Goal: Task Accomplishment & Management: Use online tool/utility

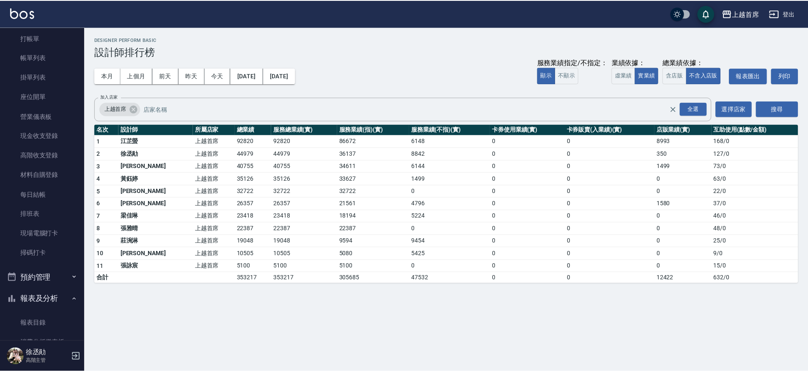
scroll to position [12, 0]
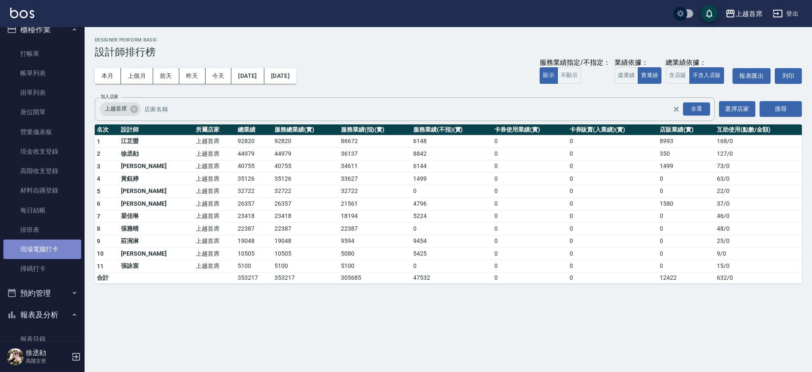
click at [63, 249] on link "現場電腦打卡" at bounding box center [42, 248] width 78 height 19
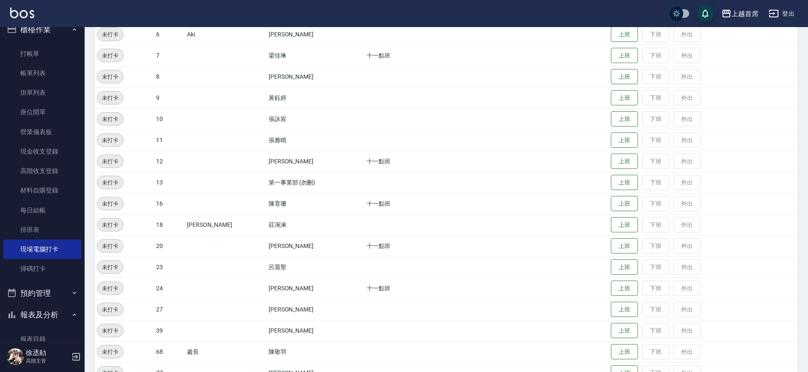
scroll to position [241, 0]
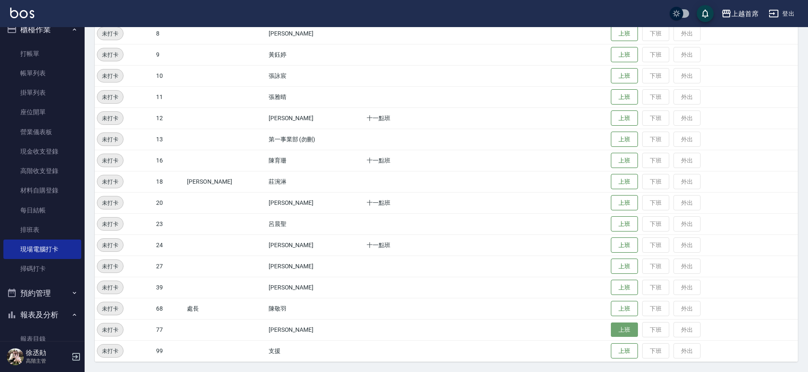
click at [626, 328] on button "上班" at bounding box center [624, 329] width 27 height 15
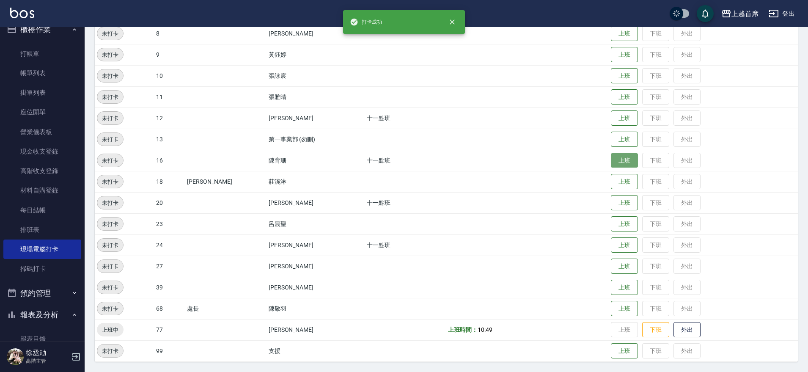
click at [611, 159] on button "上班" at bounding box center [624, 160] width 27 height 15
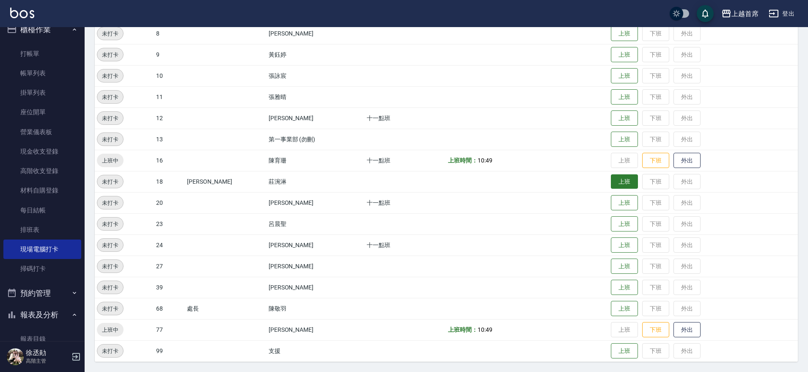
click at [611, 179] on button "上班" at bounding box center [624, 181] width 27 height 15
click at [617, 202] on button "上班" at bounding box center [624, 202] width 27 height 15
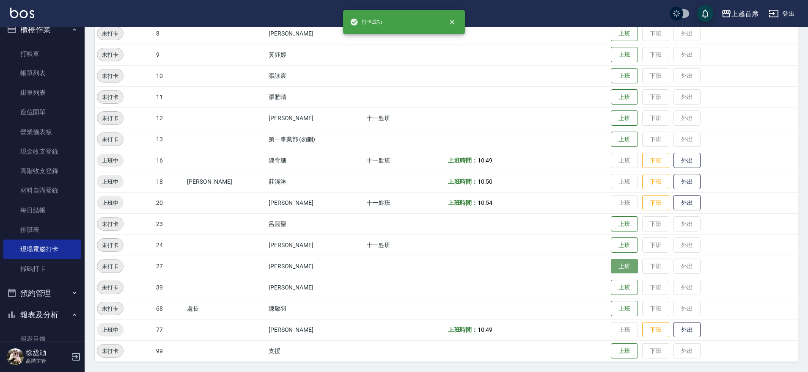
click at [615, 265] on button "上班" at bounding box center [624, 266] width 27 height 15
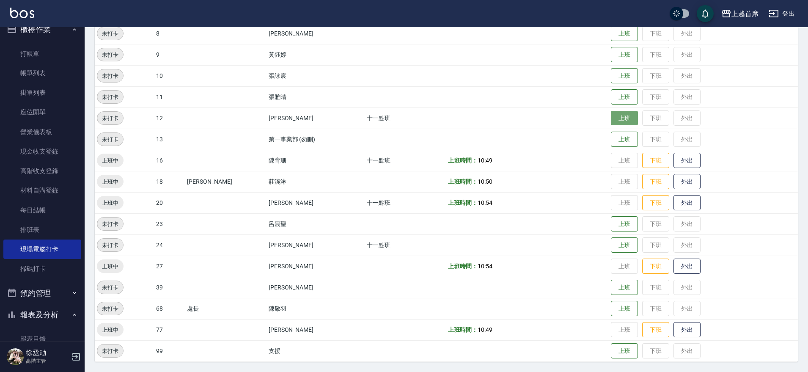
click at [623, 119] on button "上班" at bounding box center [624, 118] width 27 height 15
click at [612, 222] on button "上班" at bounding box center [624, 224] width 27 height 15
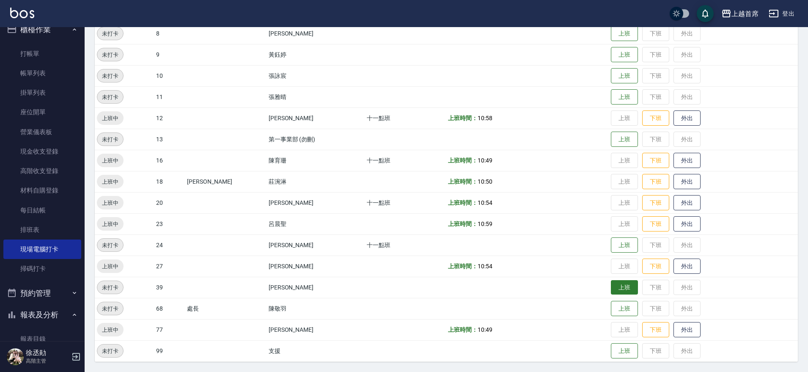
click at [619, 284] on button "上班" at bounding box center [624, 287] width 27 height 15
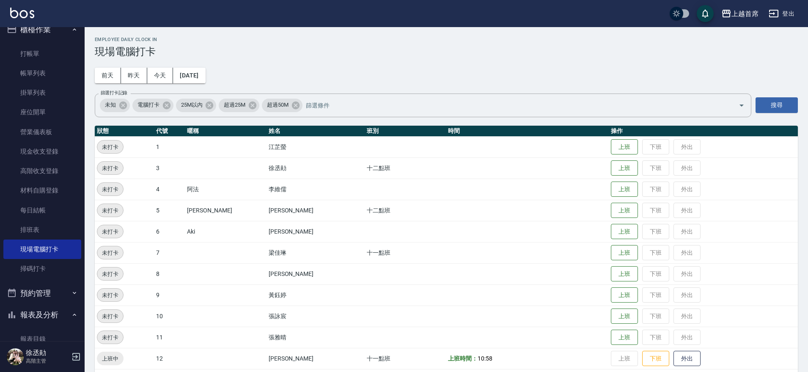
scroll to position [0, 0]
click at [626, 174] on button "上班" at bounding box center [624, 168] width 27 height 15
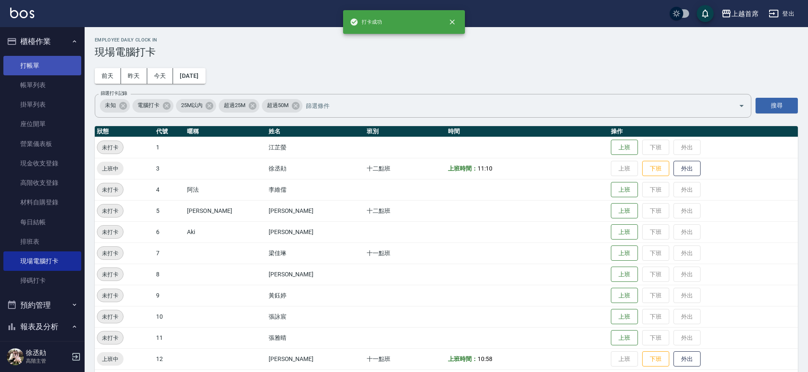
click at [43, 59] on link "打帳單" at bounding box center [42, 65] width 78 height 19
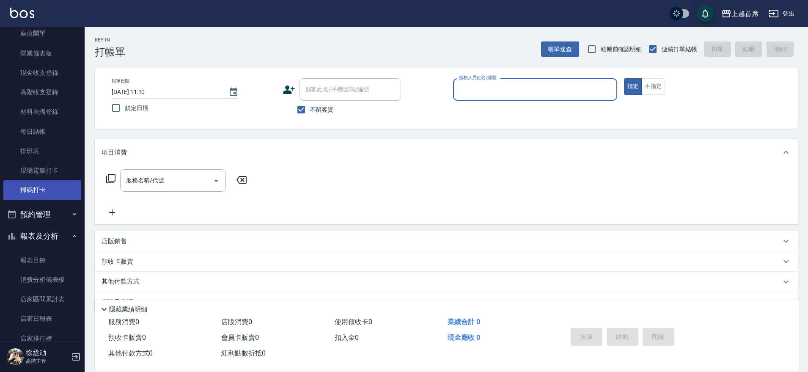
scroll to position [106, 0]
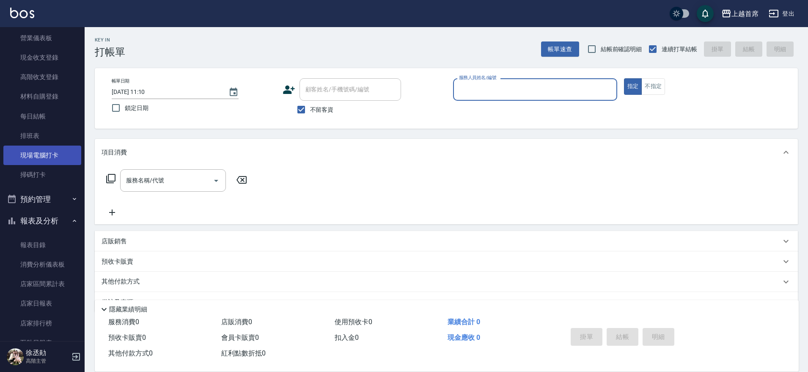
click at [52, 153] on link "現場電腦打卡" at bounding box center [42, 154] width 78 height 19
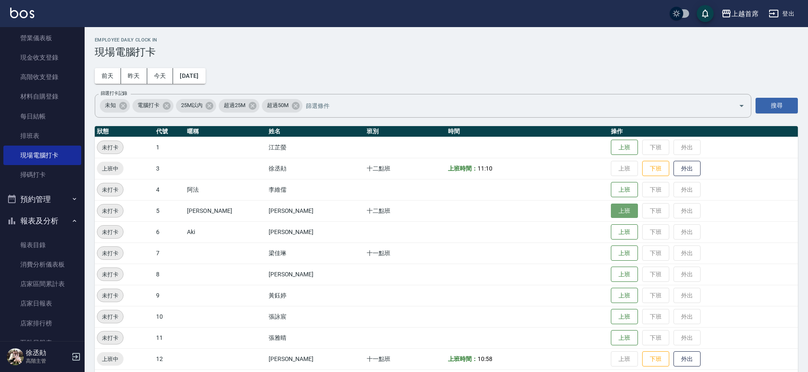
click at [611, 215] on button "上班" at bounding box center [624, 210] width 27 height 15
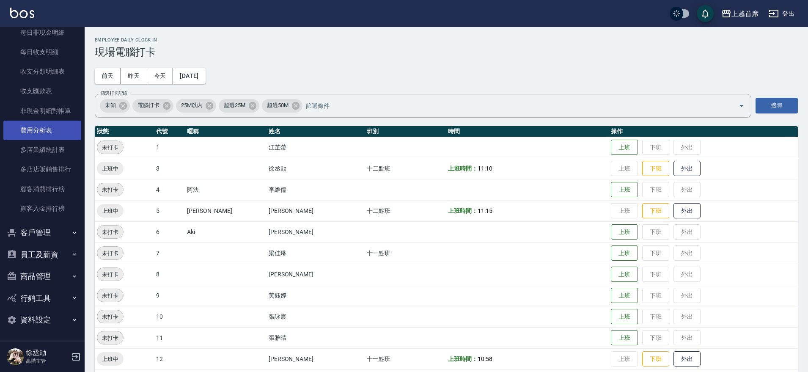
scroll to position [151, 0]
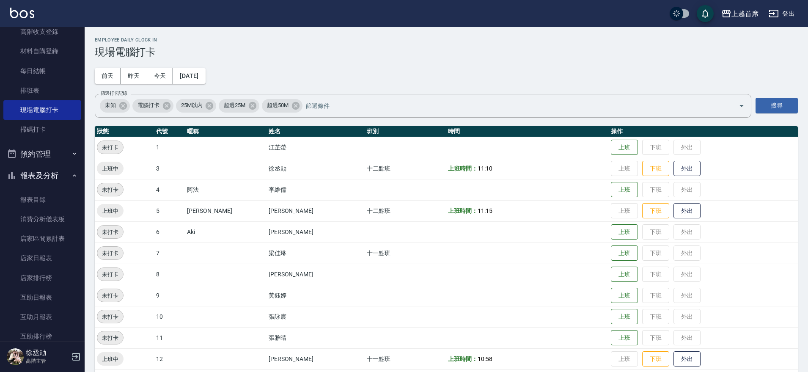
click at [49, 174] on button "報表及分析" at bounding box center [42, 175] width 78 height 22
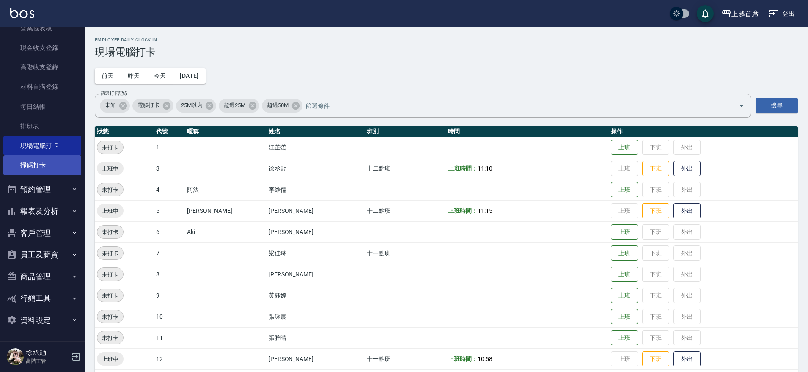
scroll to position [115, 0]
click at [51, 211] on button "報表及分析" at bounding box center [42, 211] width 78 height 22
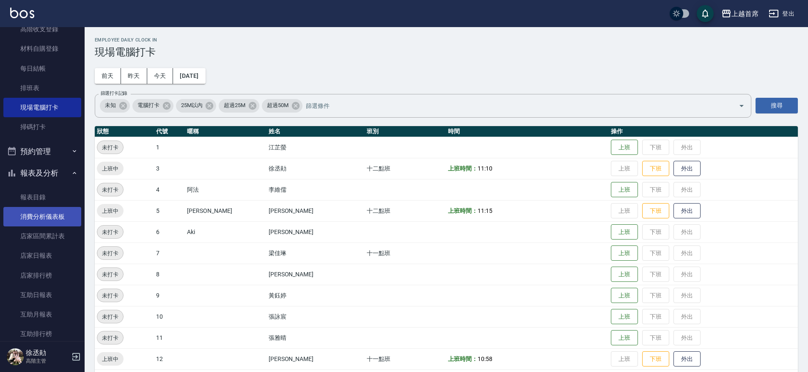
scroll to position [0, 0]
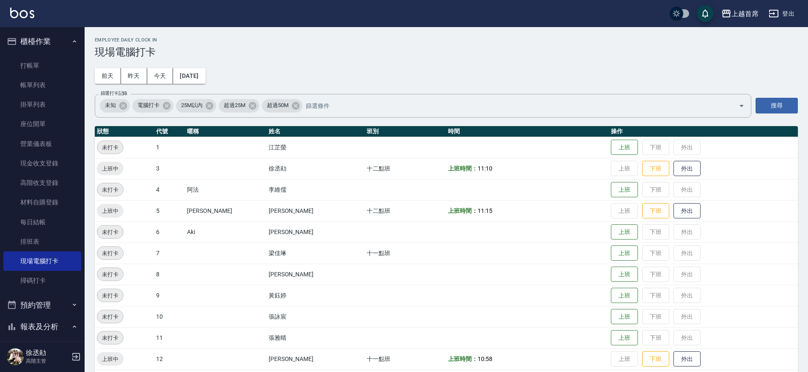
click at [57, 39] on button "櫃檯作業" at bounding box center [42, 41] width 78 height 22
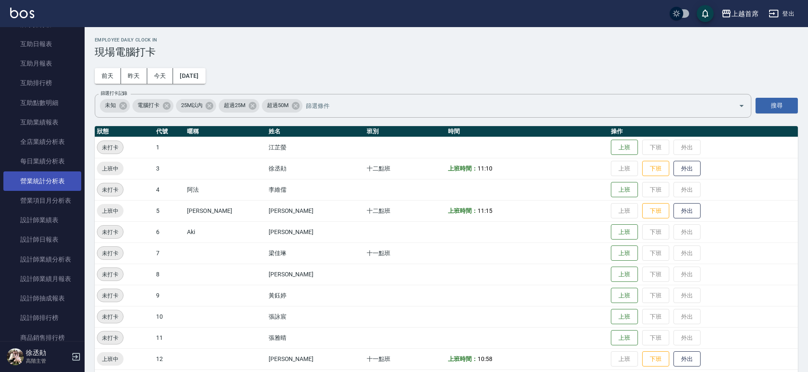
scroll to position [170, 0]
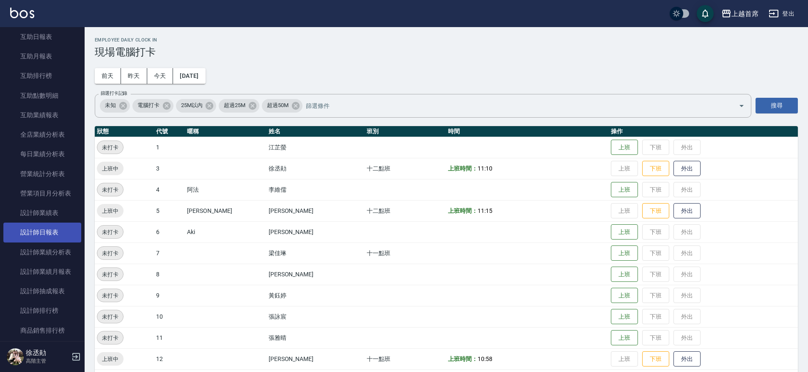
click at [40, 231] on link "設計師日報表" at bounding box center [42, 231] width 78 height 19
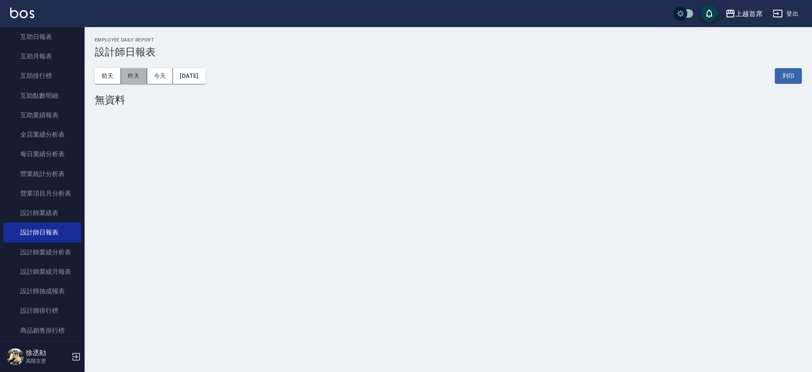
click at [134, 72] on button "昨天" at bounding box center [134, 76] width 26 height 16
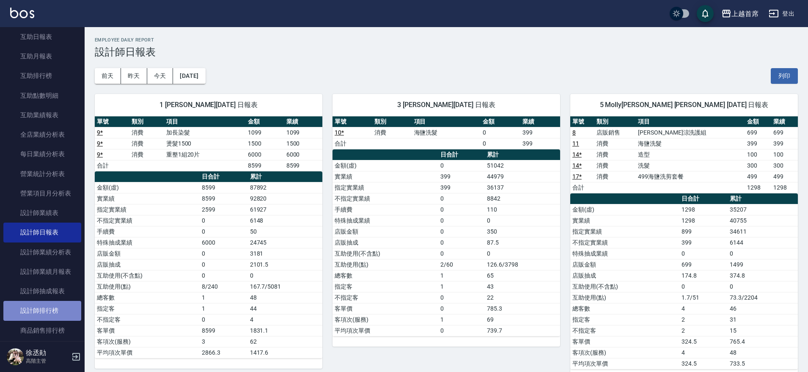
click at [58, 302] on link "設計師排行榜" at bounding box center [42, 310] width 78 height 19
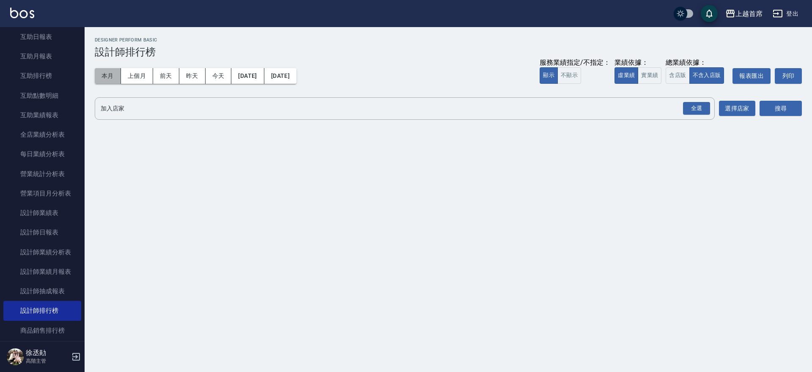
click at [96, 74] on button "本月" at bounding box center [108, 76] width 26 height 16
click at [98, 74] on button "本月" at bounding box center [108, 76] width 26 height 16
drag, startPoint x: 655, startPoint y: 70, endPoint x: 658, endPoint y: 74, distance: 5.5
click at [655, 71] on button "實業績" at bounding box center [650, 75] width 24 height 16
click at [678, 78] on button "含店販" at bounding box center [678, 75] width 24 height 16
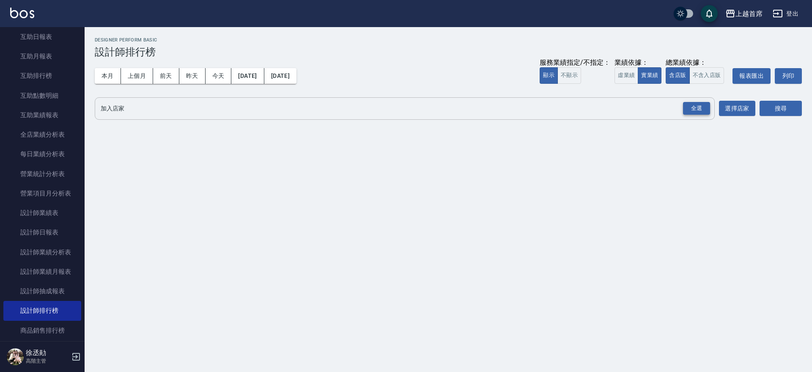
click at [699, 105] on div "全選" at bounding box center [696, 108] width 27 height 13
click at [782, 112] on button "搜尋" at bounding box center [780, 109] width 42 height 16
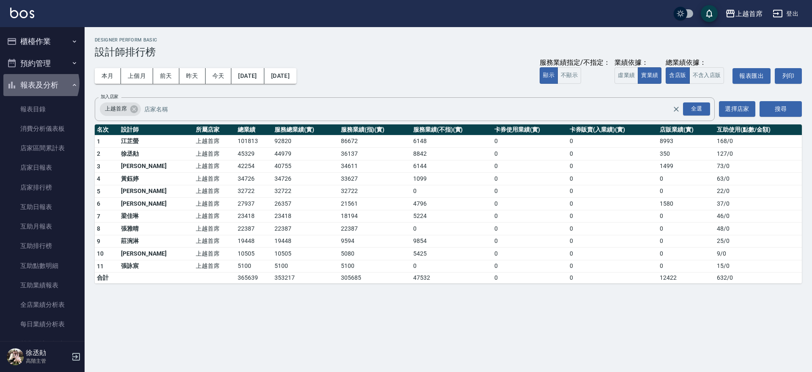
click at [40, 83] on button "報表及分析" at bounding box center [42, 85] width 78 height 22
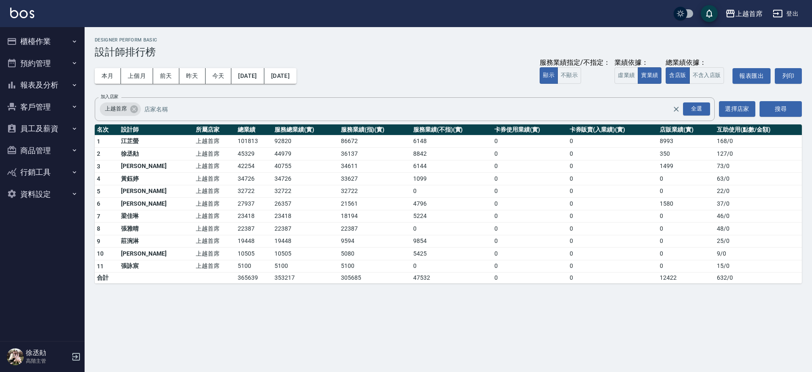
click at [48, 121] on button "員工及薪資" at bounding box center [42, 129] width 78 height 22
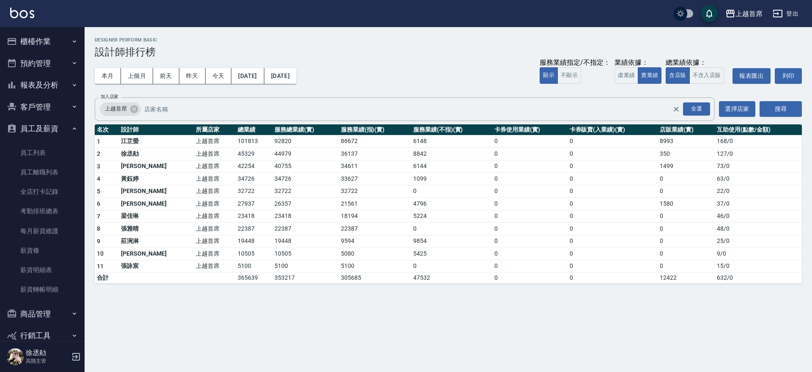
click at [47, 123] on button "員工及薪資" at bounding box center [42, 129] width 78 height 22
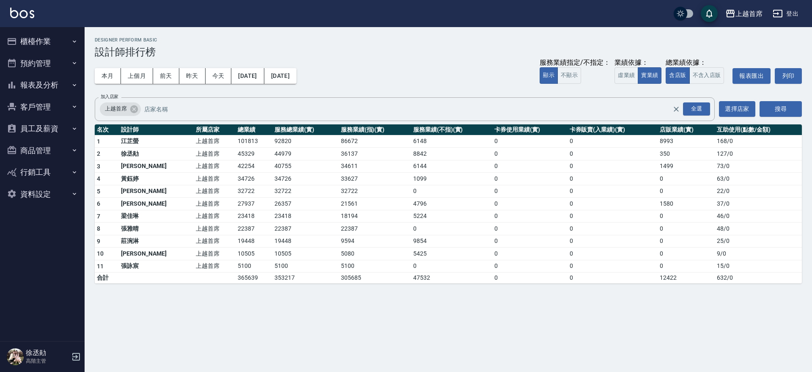
click at [56, 84] on button "報表及分析" at bounding box center [42, 85] width 78 height 22
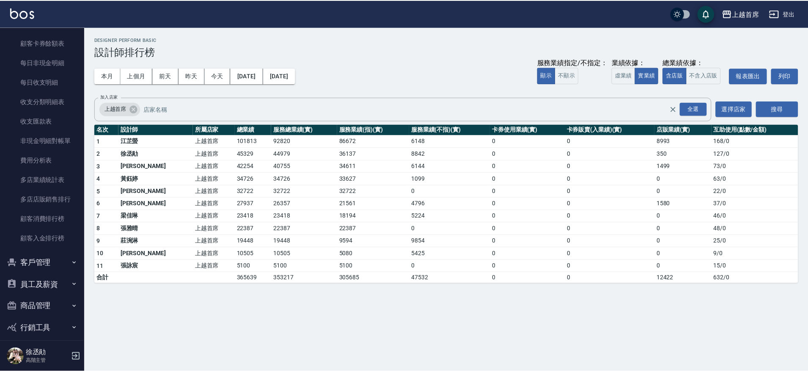
scroll to position [675, 0]
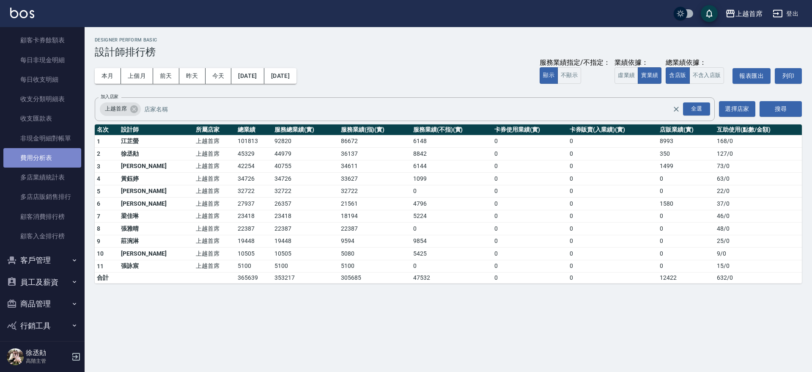
click at [42, 155] on link "費用分析表" at bounding box center [42, 157] width 78 height 19
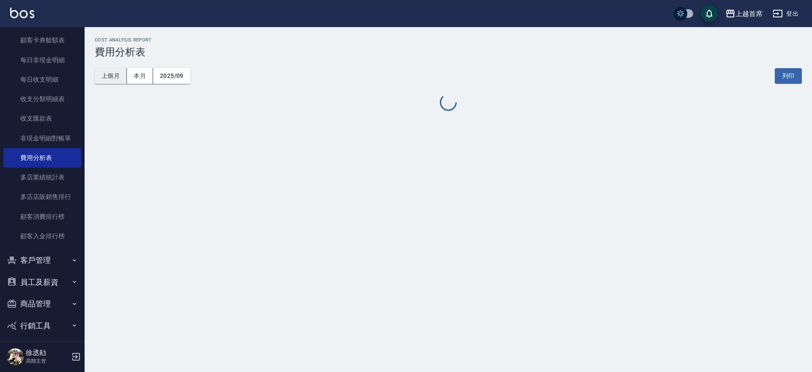
click at [108, 76] on button "上個月" at bounding box center [111, 76] width 32 height 16
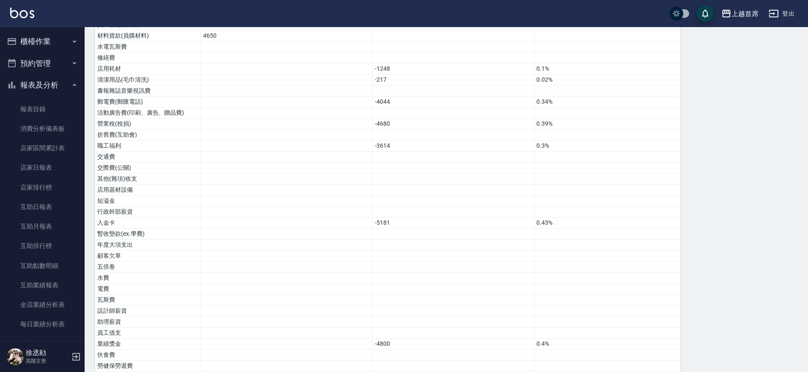
click at [65, 88] on button "報表及分析" at bounding box center [42, 85] width 78 height 22
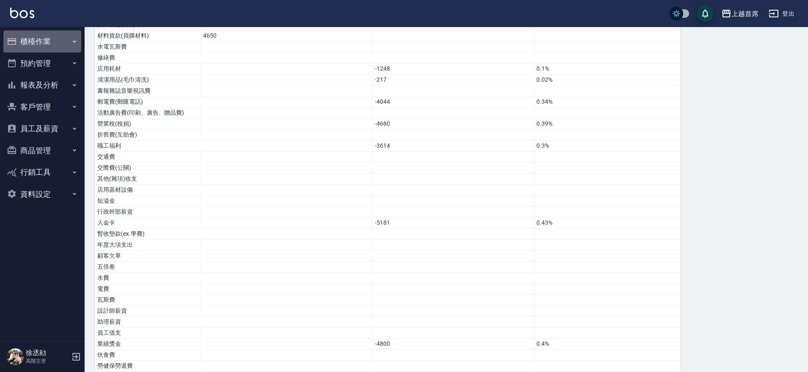
click at [58, 42] on button "櫃檯作業" at bounding box center [42, 41] width 78 height 22
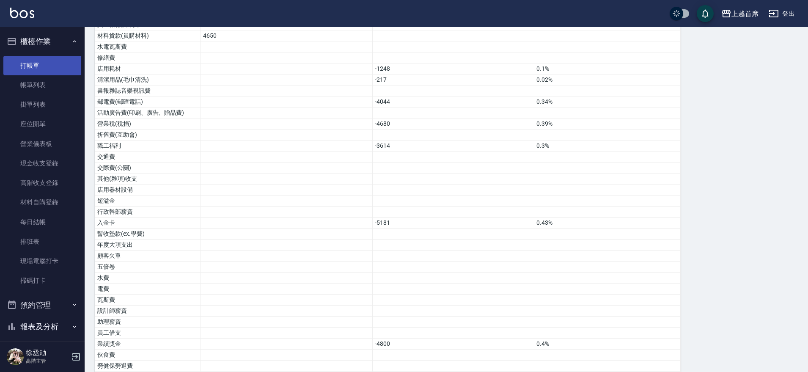
click at [43, 67] on link "打帳單" at bounding box center [42, 65] width 78 height 19
